Goal: Task Accomplishment & Management: Complete application form

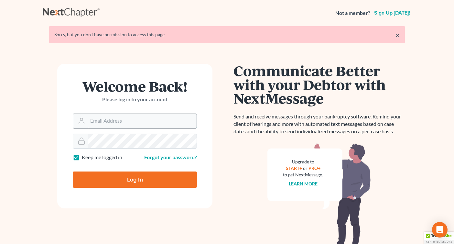
click at [101, 124] on input "Email Address" at bounding box center [142, 121] width 109 height 14
type input "[EMAIL_ADDRESS][DOMAIN_NAME]"
click at [122, 180] on input "Log In" at bounding box center [135, 179] width 124 height 16
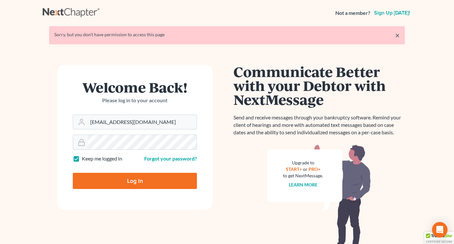
type input "Thinking..."
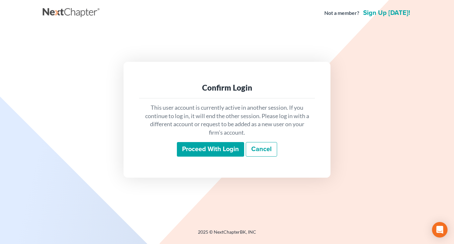
click at [202, 149] on input "Proceed with login" at bounding box center [210, 149] width 67 height 15
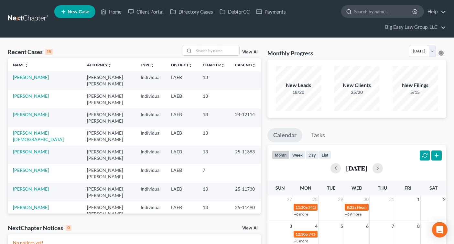
click at [368, 11] on input "search" at bounding box center [383, 11] width 59 height 12
click at [206, 52] on input "search" at bounding box center [216, 50] width 45 height 9
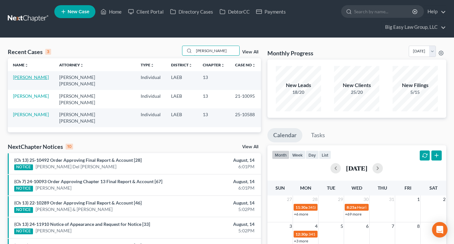
type input "fred"
click at [47, 76] on link "Fredericks, Lashawn" at bounding box center [31, 76] width 36 height 5
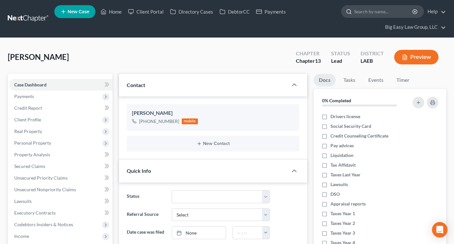
click at [362, 14] on input "search" at bounding box center [383, 11] width 59 height 12
type input "guidry"
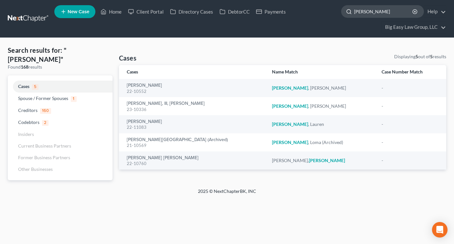
click at [359, 12] on input "guidry" at bounding box center [383, 11] width 59 height 12
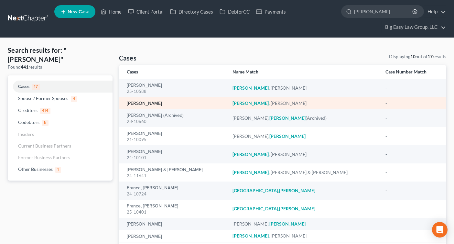
type input "frederick"
click at [142, 104] on link "Fredericks, Lashawn" at bounding box center [144, 103] width 35 height 5
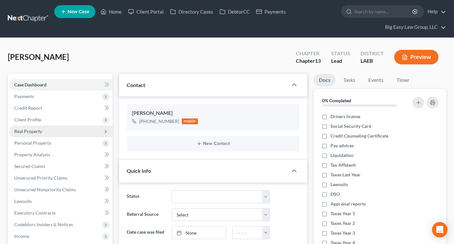
click at [34, 127] on span "Real Property" at bounding box center [60, 131] width 103 height 12
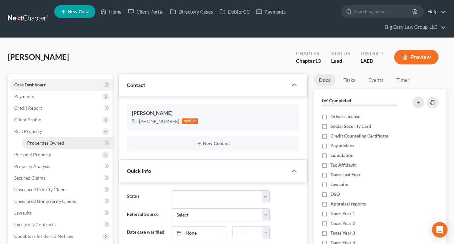
click at [39, 143] on span "Properties Owned" at bounding box center [45, 142] width 37 height 5
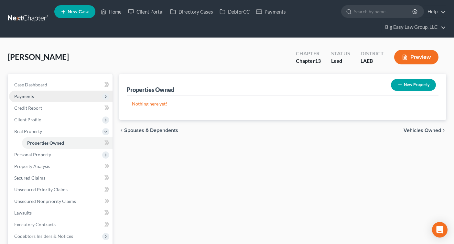
click at [43, 100] on span "Payments" at bounding box center [60, 96] width 103 height 12
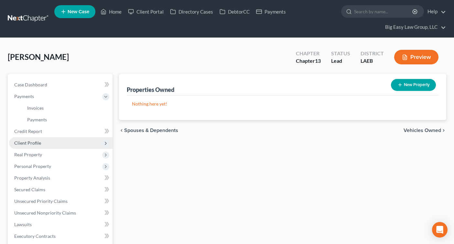
click at [30, 141] on span "Client Profile" at bounding box center [27, 142] width 27 height 5
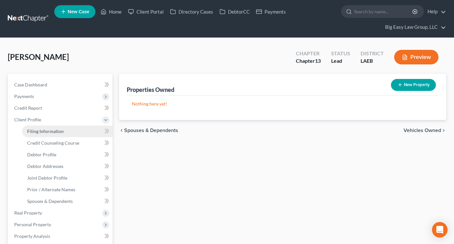
click at [43, 131] on span "Filing Information" at bounding box center [45, 130] width 37 height 5
select select "1"
select select "3"
select select "19"
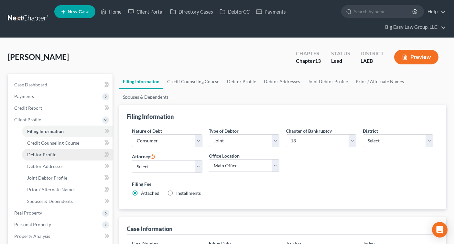
click at [47, 155] on span "Debtor Profile" at bounding box center [41, 154] width 29 height 5
select select "0"
select select "2"
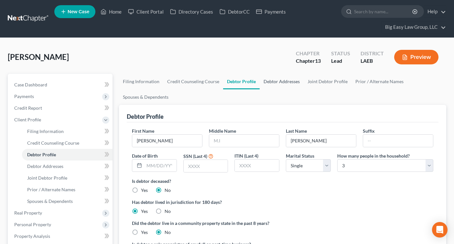
click at [285, 79] on link "Debtor Addresses" at bounding box center [282, 82] width 44 height 16
select select "0"
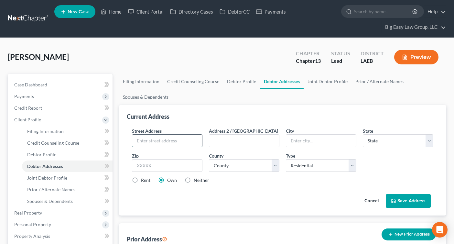
click at [174, 143] on input "text" at bounding box center [167, 140] width 70 height 12
click at [37, 213] on span "Real Property" at bounding box center [28, 212] width 28 height 5
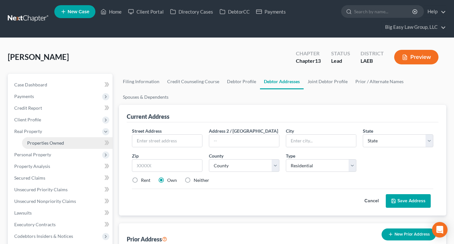
click at [48, 143] on span "Properties Owned" at bounding box center [45, 142] width 37 height 5
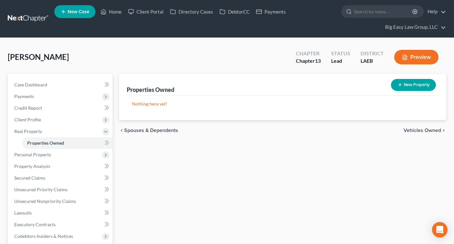
click at [407, 84] on button "New Property" at bounding box center [413, 85] width 45 height 12
select select "2"
select select "0"
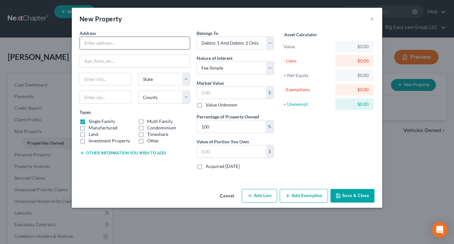
click at [124, 43] on input "text" at bounding box center [135, 43] width 110 height 12
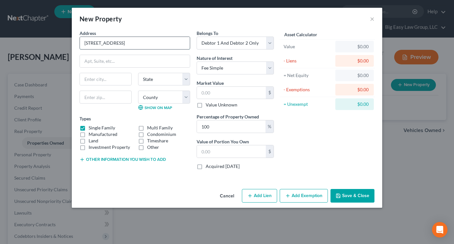
type input "70478 Gulch St."
type input "Abita Springs"
select select "19"
type input "70420`"
click at [161, 96] on select "County Acadia Allen Ascension Assumption Avoyelles Beauregard Bienville Bossier…" at bounding box center [164, 96] width 52 height 13
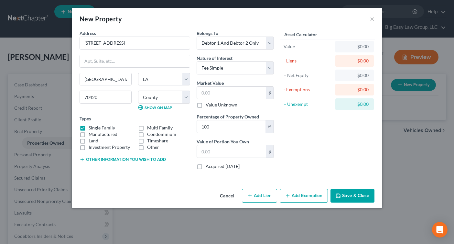
click at [126, 105] on div "70420`" at bounding box center [105, 99] width 58 height 19
click at [101, 44] on input "70478 Gulch St." at bounding box center [135, 43] width 110 height 12
click at [215, 94] on input "text" at bounding box center [231, 93] width 69 height 12
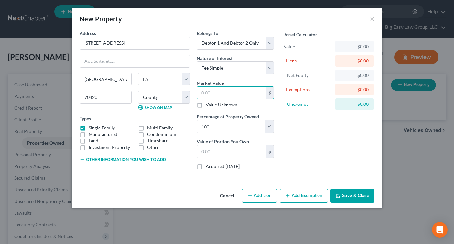
click at [143, 33] on div "Address * 70478 Gulch St." at bounding box center [134, 40] width 111 height 20
click at [215, 94] on input "text" at bounding box center [231, 93] width 69 height 12
type input "2"
type input "2.00"
type input "22"
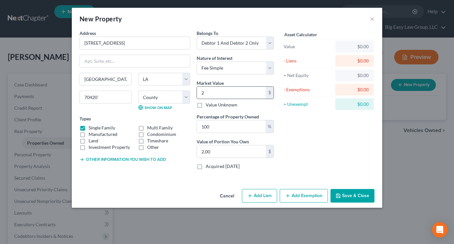
type input "22.00"
type input "221"
type input "221.00"
type input "2210"
type input "2,210.00"
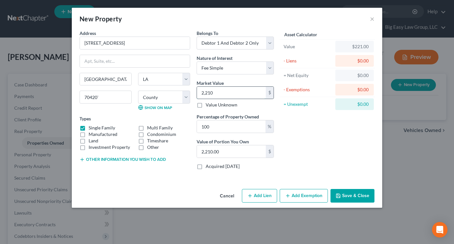
type input "2,2100"
type input "22,100.00"
type input "22,1000"
type input "221,000.00"
type input "221,000"
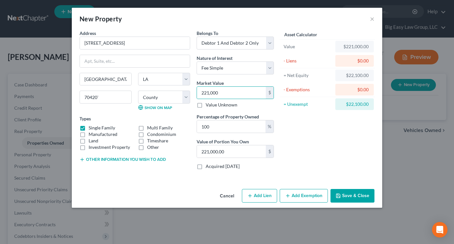
click at [333, 194] on button "Save & Close" at bounding box center [352, 196] width 44 height 14
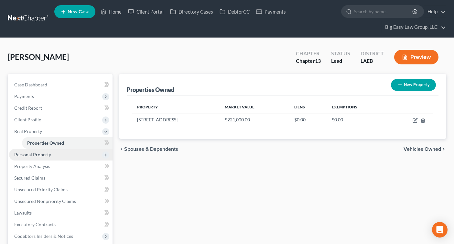
click at [38, 157] on span "Personal Property" at bounding box center [60, 155] width 103 height 12
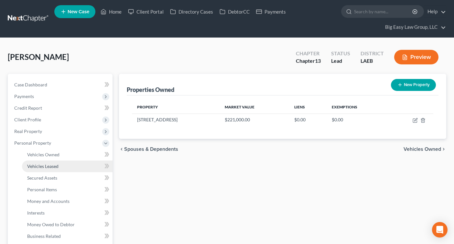
click at [39, 160] on link "Vehicles Leased" at bounding box center [67, 166] width 90 height 12
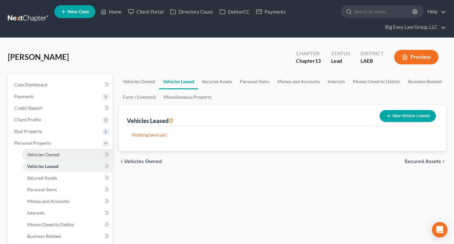
click at [39, 157] on link "Vehicles Owned" at bounding box center [67, 155] width 90 height 12
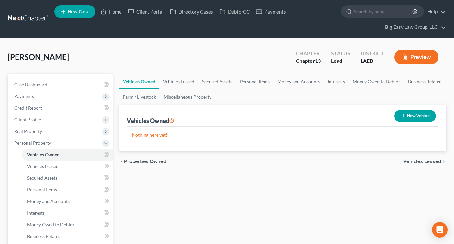
click at [401, 112] on button "New Vehicle" at bounding box center [415, 116] width 42 height 12
select select "0"
select select "2"
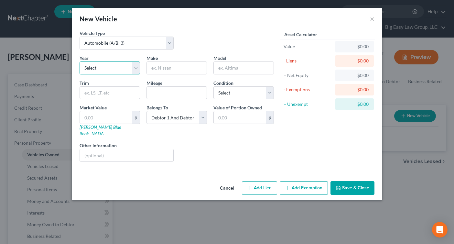
click at [111, 66] on select "Select 2026 2025 2024 2023 2022 2021 2020 2019 2018 2017 2016 2015 2014 2013 20…" at bounding box center [109, 67] width 60 height 13
select select "18"
click at [79, 61] on select "Select 2026 2025 2024 2023 2022 2021 2020 2019 2018 2017 2016 2015 2014 2013 20…" at bounding box center [109, 67] width 60 height 13
click at [169, 66] on input "text" at bounding box center [177, 68] width 60 height 12
click at [155, 69] on input "Cadilac" at bounding box center [177, 68] width 60 height 12
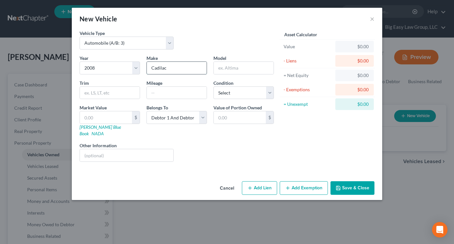
click at [157, 67] on input "Cadilac" at bounding box center [177, 68] width 60 height 12
type input "Cadillac"
click at [232, 66] on input "text" at bounding box center [244, 68] width 60 height 12
type input "EXT"
click at [119, 96] on input "text" at bounding box center [110, 93] width 60 height 12
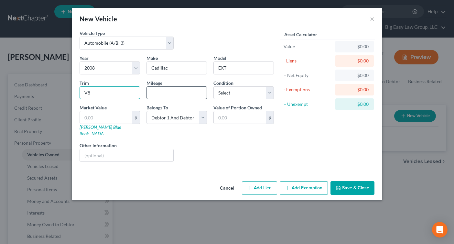
type input "V8"
click at [191, 93] on input "text" at bounding box center [177, 93] width 60 height 12
type input "219500"
click at [242, 92] on select "Select Excellent Very Good Good Fair Poor" at bounding box center [243, 92] width 60 height 13
select select "4"
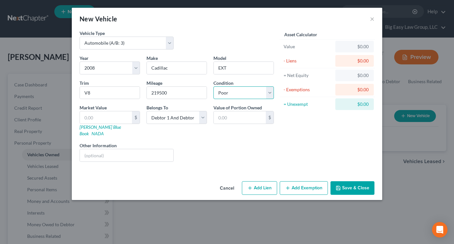
click at [213, 86] on select "Select Excellent Very Good Good Fair Poor" at bounding box center [243, 92] width 60 height 13
click at [118, 119] on input "text" at bounding box center [106, 117] width 52 height 12
type input "5"
type input "5.00"
type input "59"
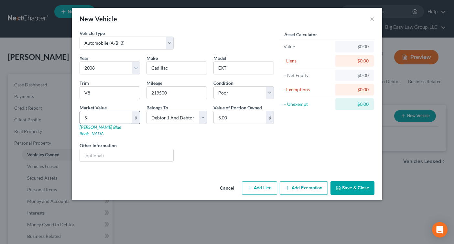
type input "59.00"
type input "593"
type input "593.00"
type input "5930"
type input "5,930.00"
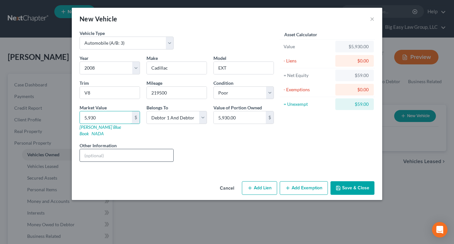
type input "5,930"
click at [114, 149] on input "text" at bounding box center [126, 155] width 93 height 12
click at [217, 68] on input "EXT" at bounding box center [244, 68] width 60 height 12
type input "ESCALADE EXT"
click at [89, 118] on input "5,930" at bounding box center [106, 117] width 52 height 12
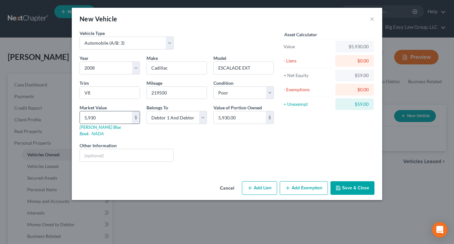
click at [89, 118] on input "5,930" at bounding box center [106, 117] width 52 height 12
click at [143, 19] on div "New Vehicle ×" at bounding box center [227, 19] width 310 height 22
click at [95, 118] on input "text" at bounding box center [106, 117] width 52 height 12
type input "4"
type input "4.00"
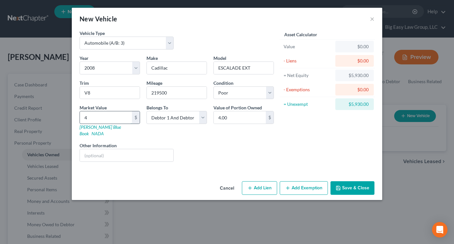
type input "45"
type input "45.00"
type input "454"
type input "454.00"
type input "4540"
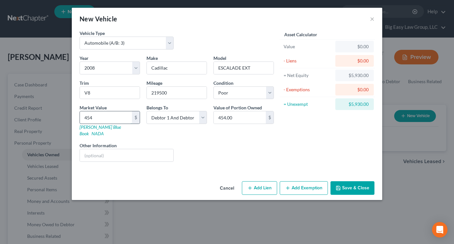
type input "4,540.00"
type input "4,540"
click at [340, 186] on icon "button" at bounding box center [338, 188] width 4 height 4
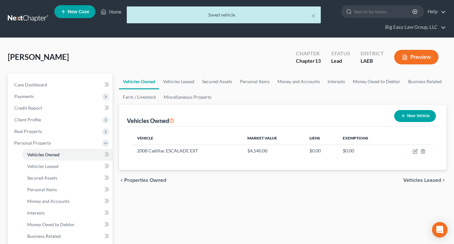
click at [410, 116] on button "New Vehicle" at bounding box center [415, 116] width 42 height 12
select select "0"
select select "2"
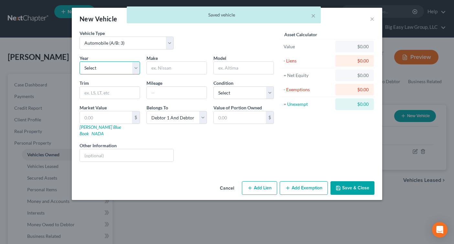
click at [100, 69] on select "Select 2026 2025 2024 2023 2022 2021 2020 2019 2018 2017 2016 2015 2014 2013 20…" at bounding box center [109, 67] width 60 height 13
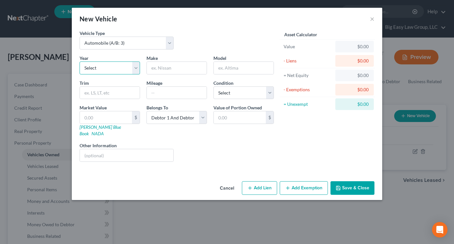
click at [134, 67] on select "Select 2026 2025 2024 2023 2022 2021 2020 2019 2018 2017 2016 2015 2014 2013 20…" at bounding box center [109, 67] width 60 height 13
select select "24"
click at [79, 61] on select "Select 2026 2025 2024 2023 2022 2021 2020 2019 2018 2017 2016 2015 2014 2013 20…" at bounding box center [109, 67] width 60 height 13
click at [160, 71] on input "text" at bounding box center [177, 68] width 60 height 12
type input "Dorsett"
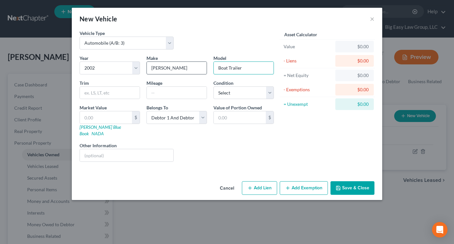
type input "Boat Trailer"
click at [219, 93] on select "Select Excellent Very Good Good Fair Poor" at bounding box center [243, 92] width 60 height 13
select select "4"
click at [213, 86] on select "Select Excellent Very Good Good Fair Poor" at bounding box center [243, 92] width 60 height 13
click at [113, 120] on input "text" at bounding box center [106, 117] width 52 height 12
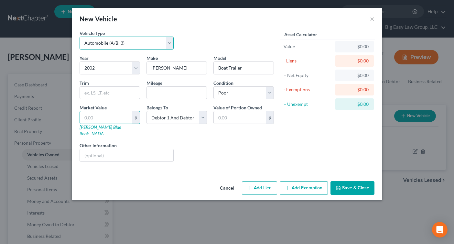
click at [148, 46] on select "Select Automobile (A/B: 3) Truck (A/B: 3) Trailer (A/B: 4) Watercraft (A/B: 4) …" at bounding box center [126, 43] width 94 height 13
select select "2"
click at [79, 37] on select "Select Automobile (A/B: 3) Truck (A/B: 3) Trailer (A/B: 4) Watercraft (A/B: 4) …" at bounding box center [126, 43] width 94 height 13
click at [122, 115] on input "text" at bounding box center [106, 117] width 52 height 12
type input "1"
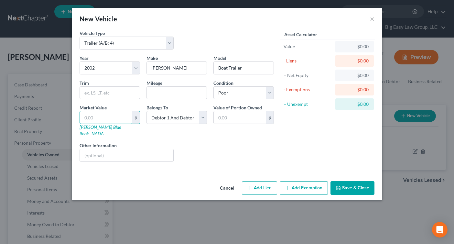
type input "1.00"
type input "10"
type input "10.00"
type input "100"
type input "100.00"
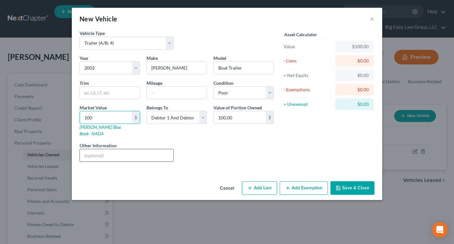
type input "100"
click at [146, 151] on input "text" at bounding box center [126, 155] width 93 height 12
type input "no boat, just trailer."
click at [360, 185] on button "Save & Close" at bounding box center [352, 188] width 44 height 14
